Goal: Navigation & Orientation: Find specific page/section

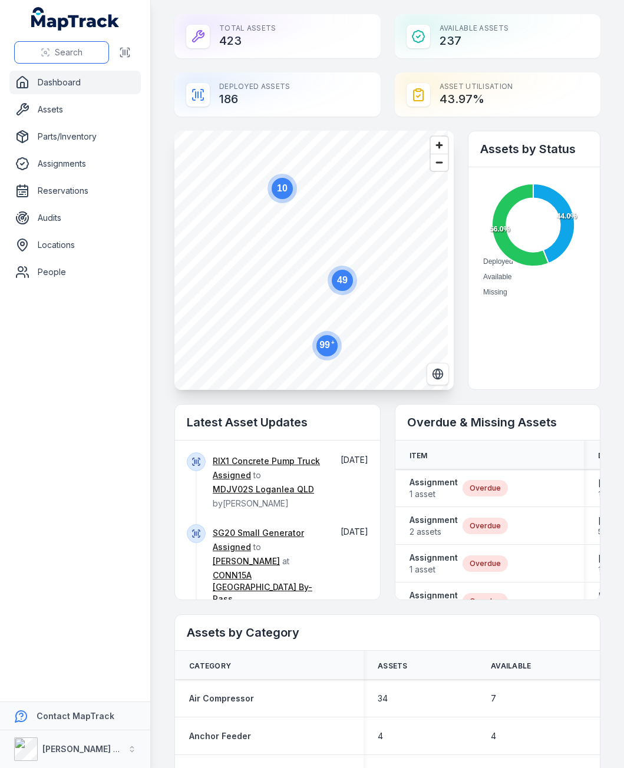
click at [52, 51] on button "Search" at bounding box center [61, 52] width 95 height 22
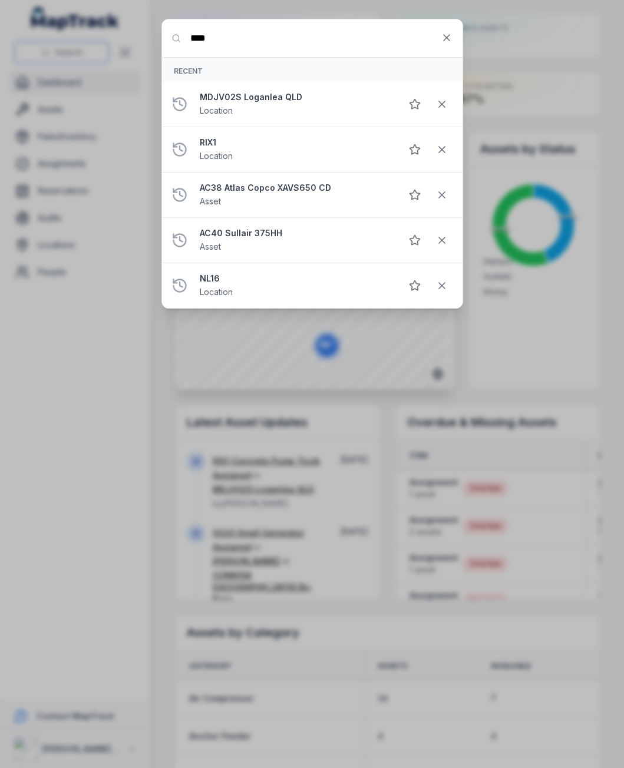
type input "****"
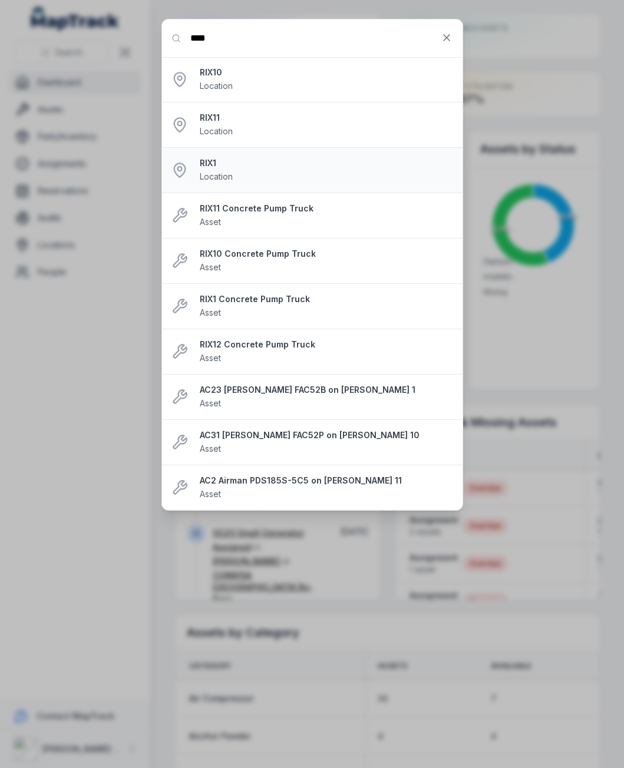
click at [231, 170] on div "RIX1 Location" at bounding box center [326, 170] width 253 height 26
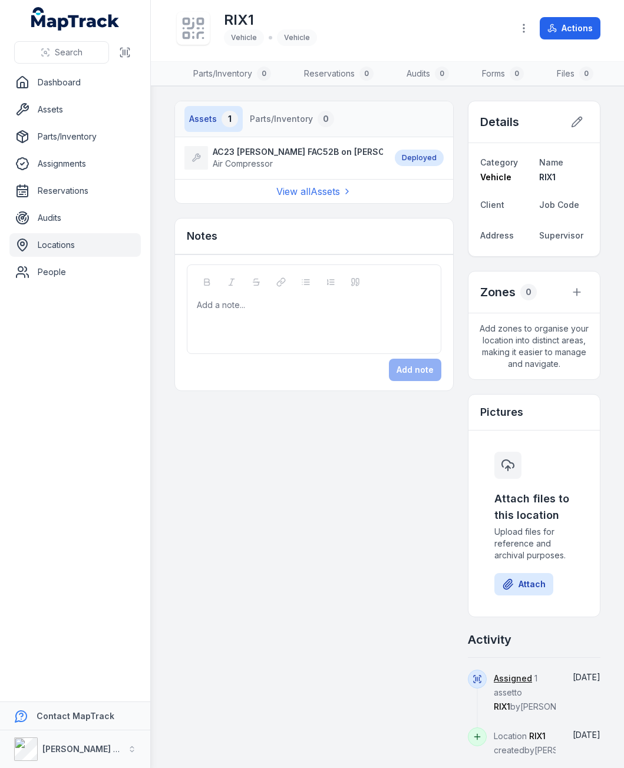
scroll to position [0, 213]
click at [495, 74] on link "Forms 0" at bounding box center [500, 74] width 61 height 25
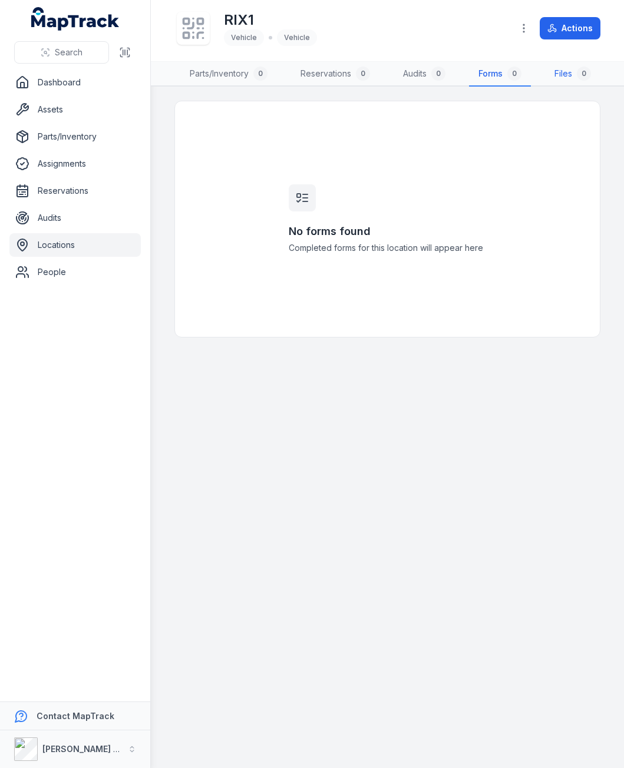
click at [559, 74] on link "Files 0" at bounding box center [572, 74] width 55 height 25
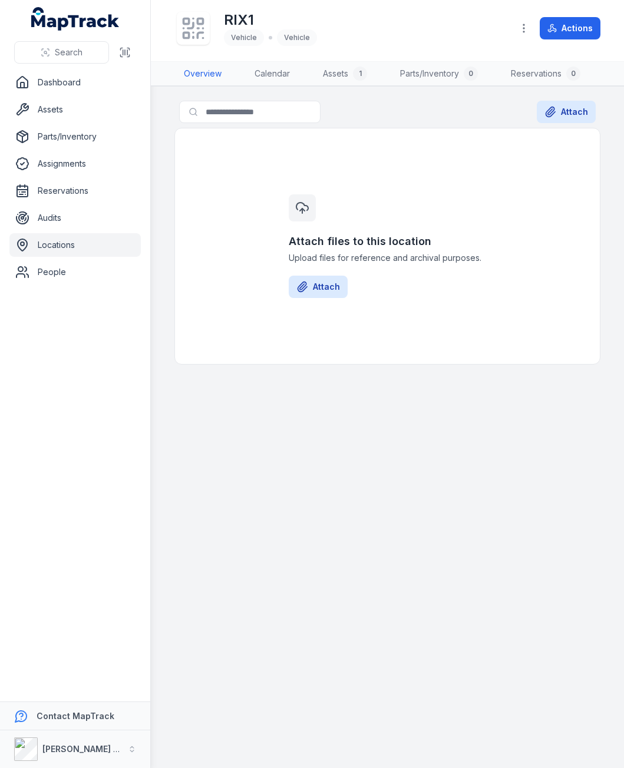
click at [191, 75] on link "Overview" at bounding box center [202, 74] width 57 height 25
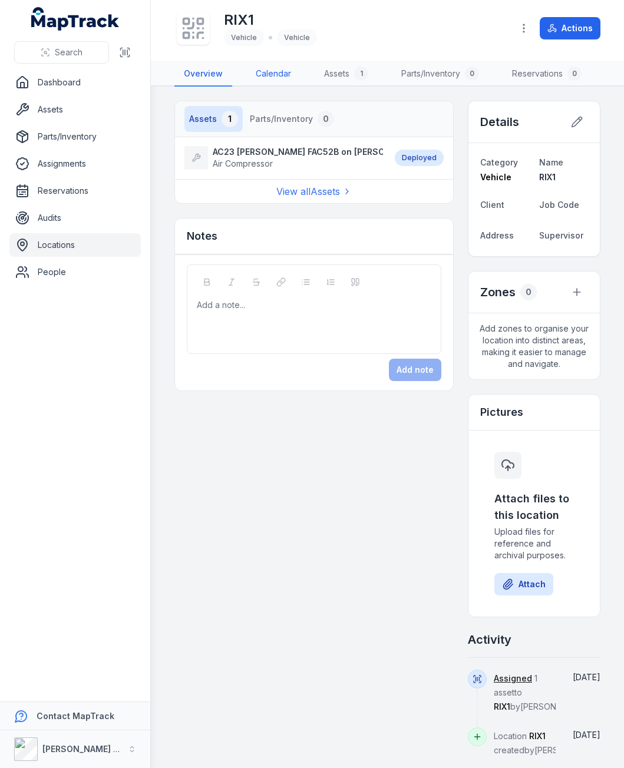
click at [267, 75] on link "Calendar" at bounding box center [273, 74] width 54 height 25
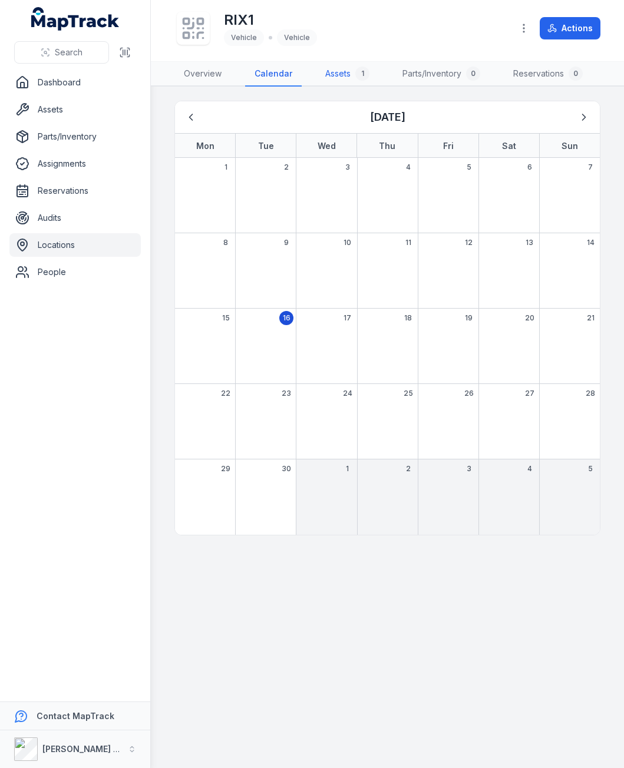
click at [335, 75] on link "Assets 1" at bounding box center [347, 74] width 63 height 25
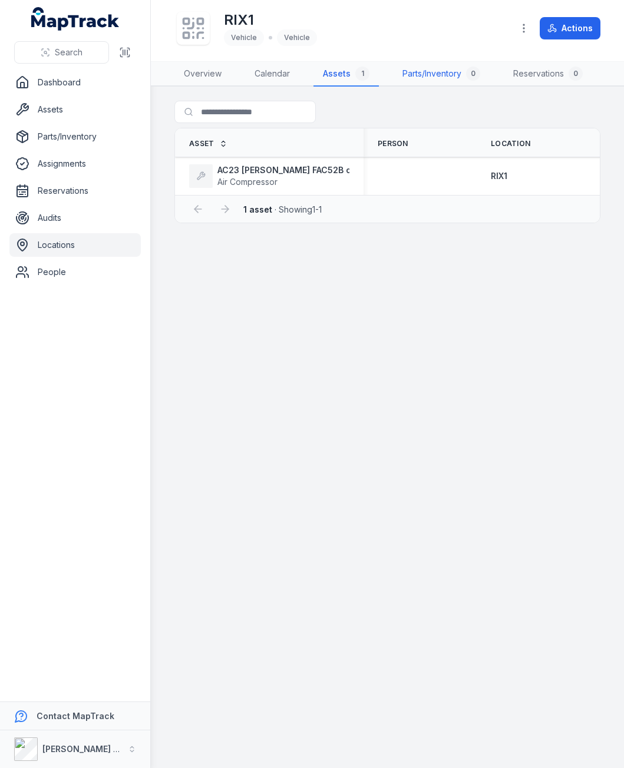
click at [424, 75] on link "Parts/Inventory 0" at bounding box center [441, 74] width 97 height 25
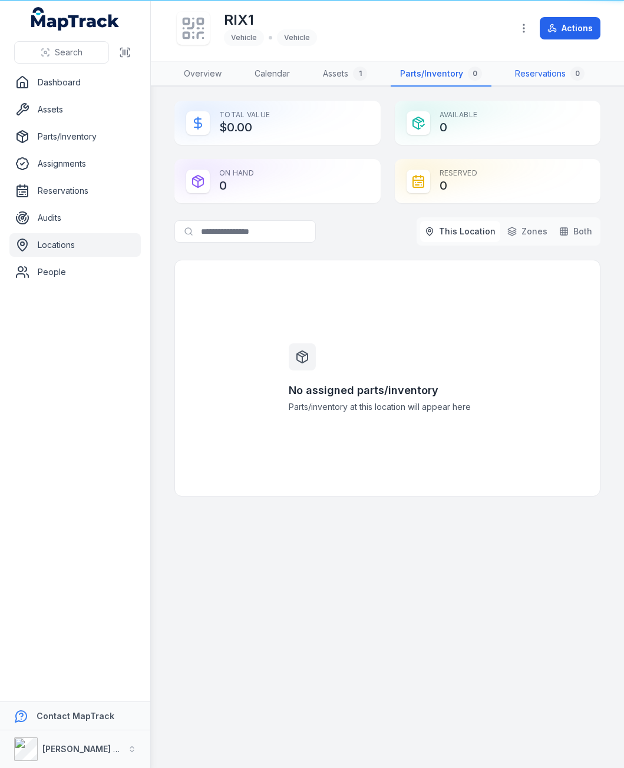
click at [515, 78] on link "Reservations 0" at bounding box center [549, 74] width 88 height 25
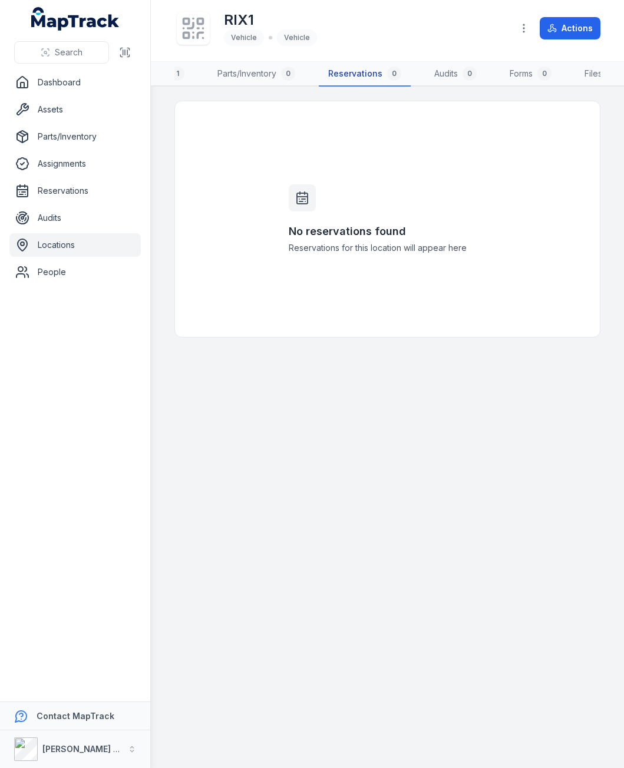
scroll to position [0, 213]
click at [87, 51] on button "Search" at bounding box center [61, 52] width 95 height 22
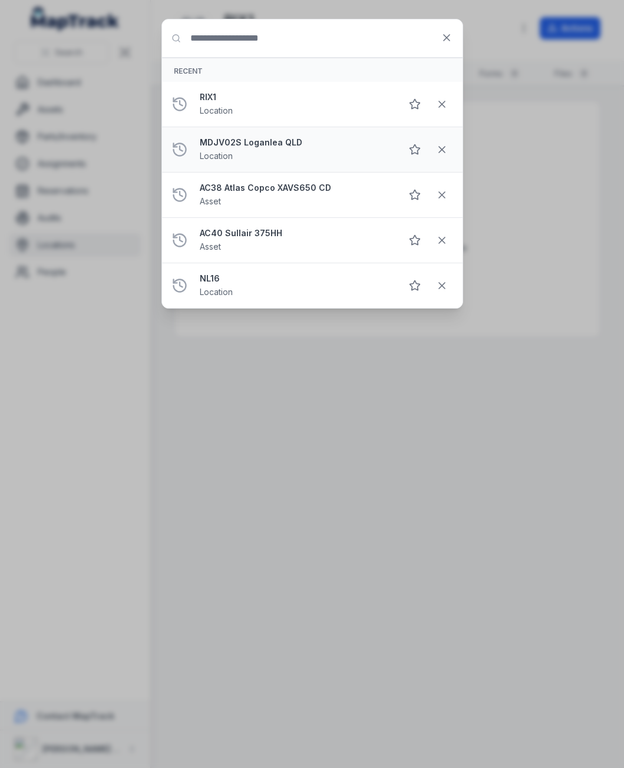
click at [226, 134] on li "MDJV02S Loganlea QLD Location" at bounding box center [312, 150] width 300 height 46
click at [231, 144] on strong "MDJV02S Loganlea QLD" at bounding box center [296, 143] width 192 height 12
